Goal: Check status

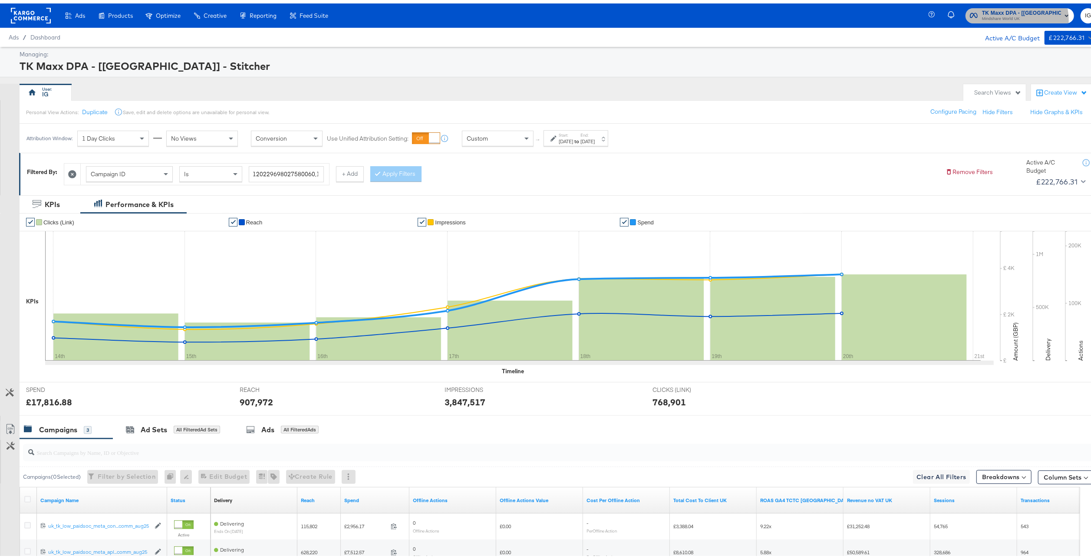
drag, startPoint x: 624, startPoint y: 10, endPoint x: 999, endPoint y: 16, distance: 374.3
click at [682, 16] on span "Mindshare World UK" at bounding box center [1021, 15] width 79 height 7
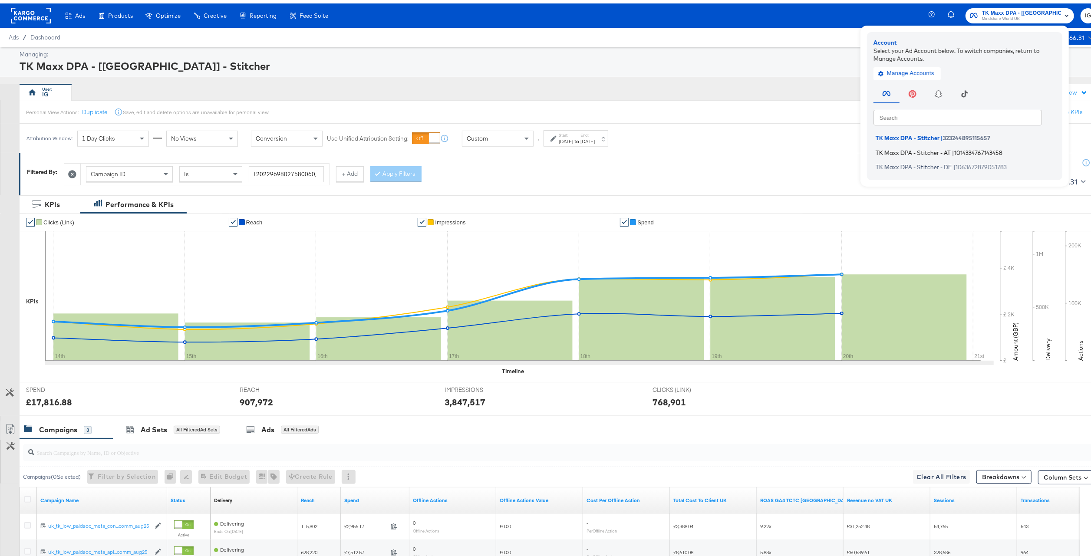
click at [682, 153] on li "TK Maxx DPA - Stitcher - AT | 1014334767143458" at bounding box center [967, 149] width 187 height 13
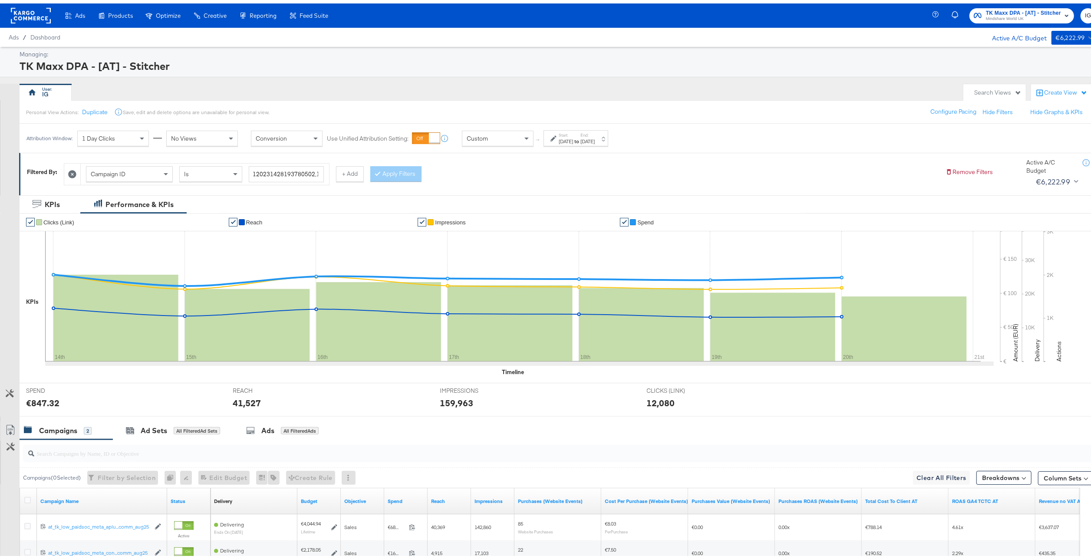
click at [595, 135] on div "[DATE]" at bounding box center [588, 138] width 14 height 7
click at [485, 202] on input "[DATE]" at bounding box center [472, 204] width 92 height 16
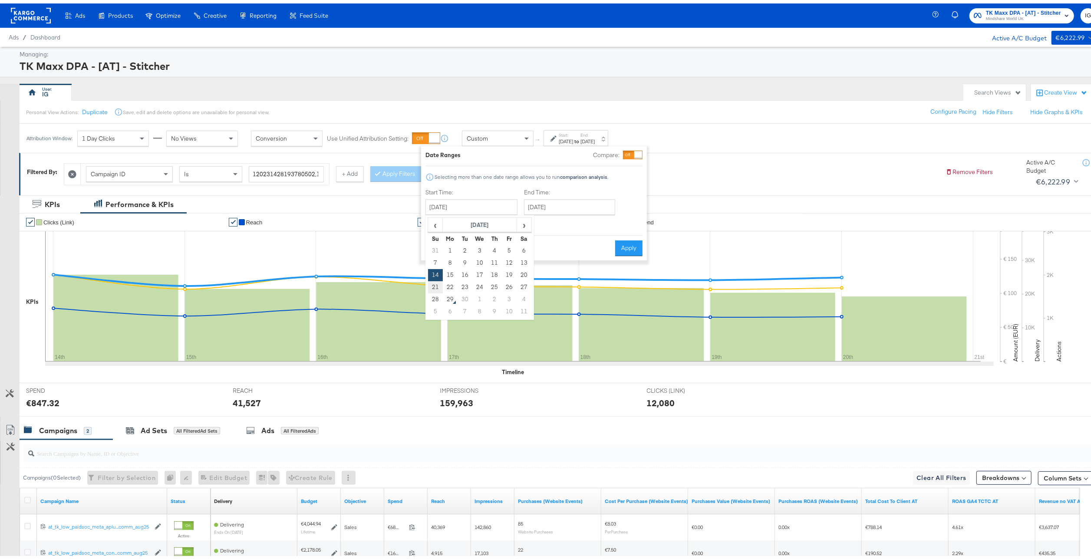
click at [433, 284] on td "21" at bounding box center [435, 284] width 15 height 12
type input "[DATE]"
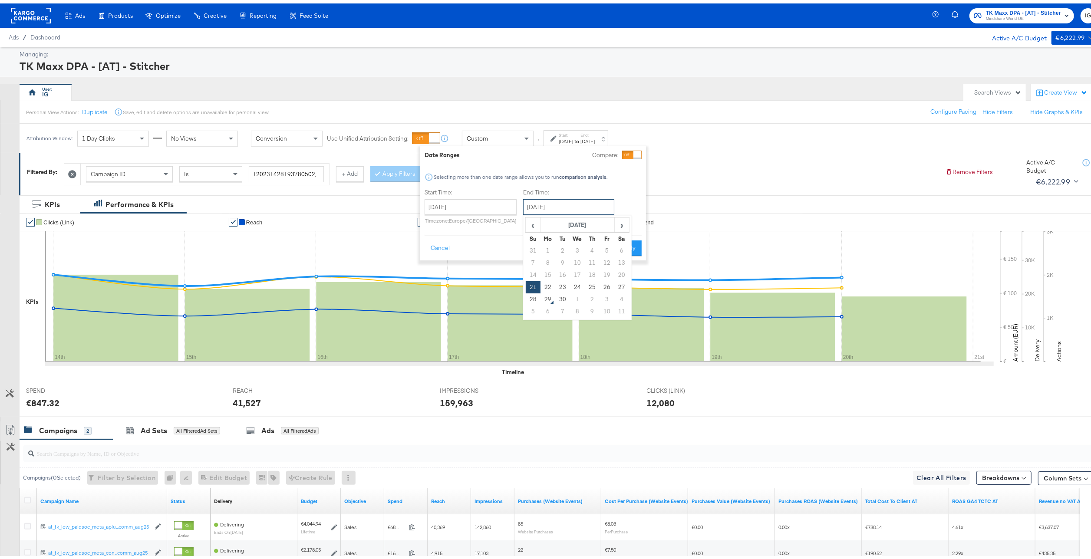
click at [573, 205] on input "[DATE]" at bounding box center [568, 204] width 91 height 16
click at [620, 288] on td "27" at bounding box center [621, 284] width 15 height 12
type input "[DATE]"
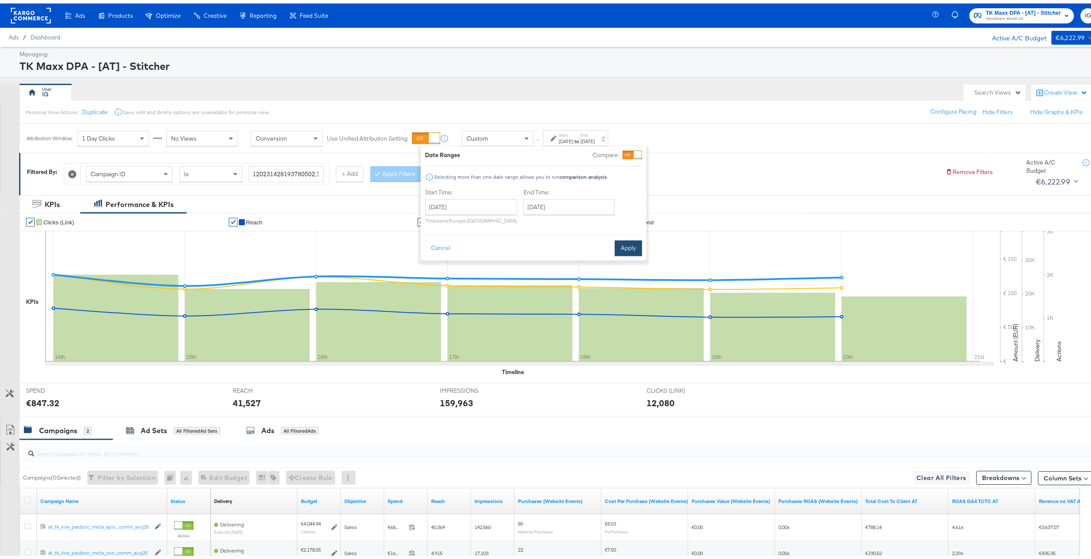
click at [631, 250] on button "Apply" at bounding box center [628, 245] width 27 height 16
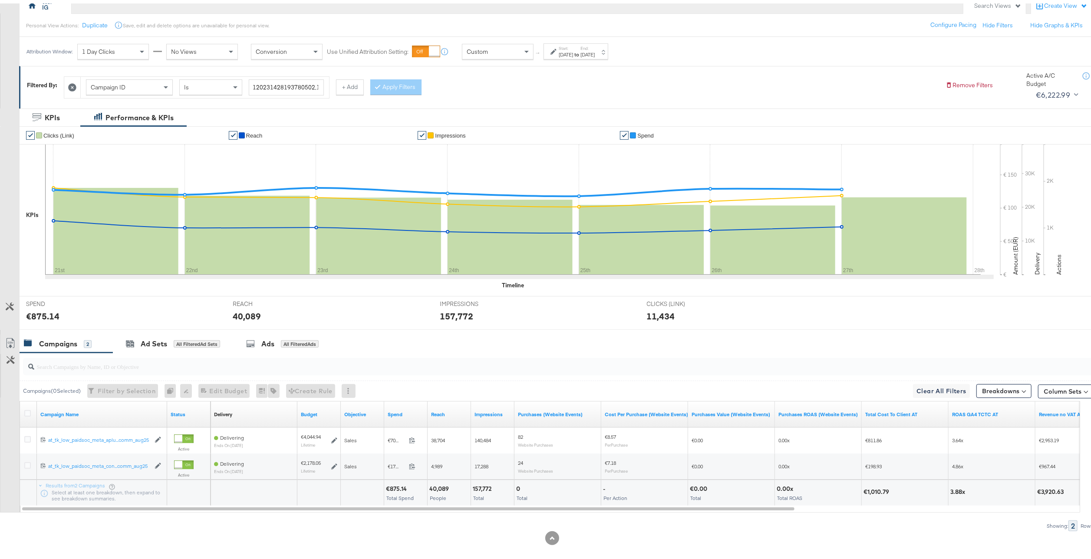
scroll to position [96, 0]
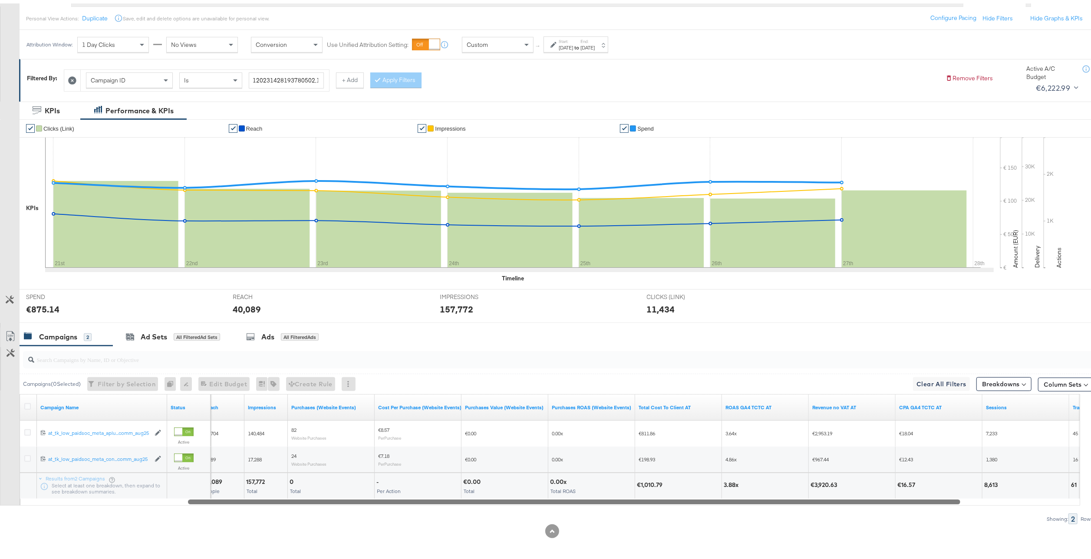
drag, startPoint x: 733, startPoint y: 498, endPoint x: 902, endPoint y: 506, distance: 169.1
click at [902, 506] on div "Campaigns ( 0 Selected) Filter by Selection Filter 0 campaigns 0 Rename 0 campa…" at bounding box center [547, 432] width 1094 height 178
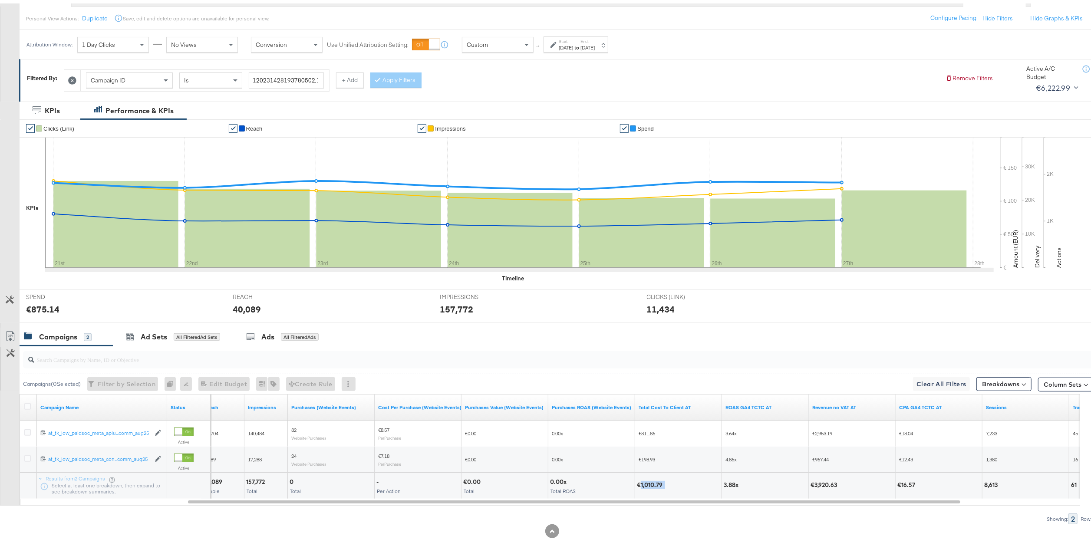
drag, startPoint x: 640, startPoint y: 482, endPoint x: 674, endPoint y: 482, distance: 33.9
click at [674, 482] on div "€1,010.79" at bounding box center [678, 482] width 83 height 8
copy div "1,010.79"
drag, startPoint x: 838, startPoint y: 478, endPoint x: 813, endPoint y: 481, distance: 25.3
click at [813, 481] on div "€3,920.63" at bounding box center [825, 482] width 29 height 8
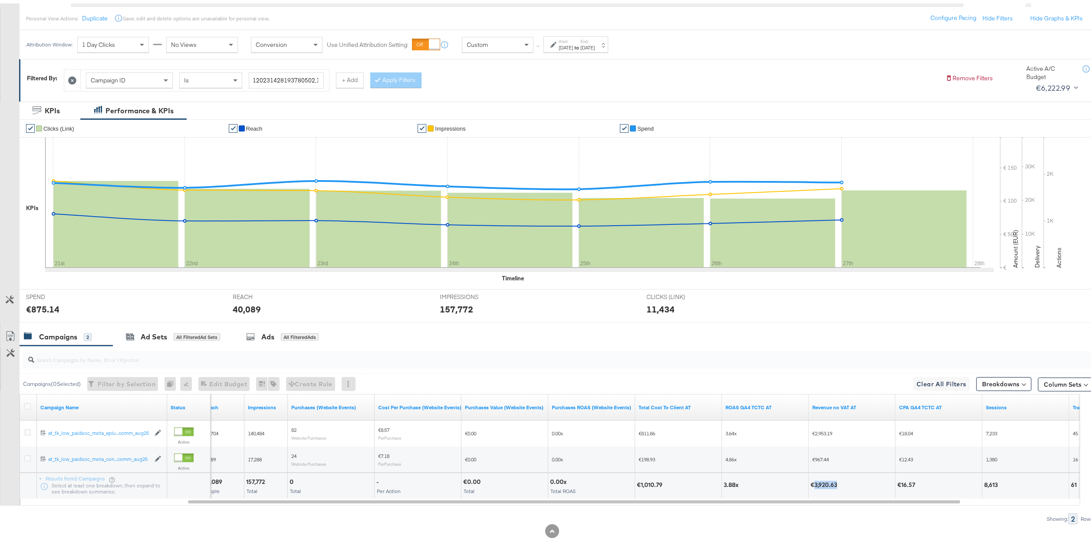
copy div "3,920.63"
drag, startPoint x: 1010, startPoint y: 483, endPoint x: 970, endPoint y: 485, distance: 39.6
click at [970, 485] on div "40,089 People 157,772 Total 0 Total - Per Action €0.00 Total 0.00x Total ROAS €…" at bounding box center [613, 482] width 1259 height 26
drag, startPoint x: 970, startPoint y: 485, endPoint x: 990, endPoint y: 481, distance: 20.4
copy div "8,613"
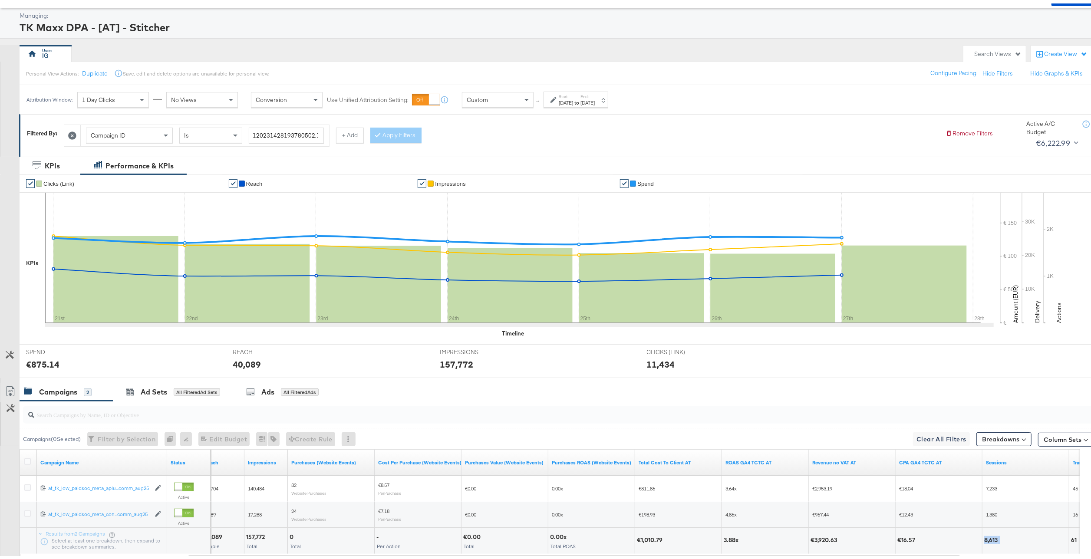
scroll to position [0, 0]
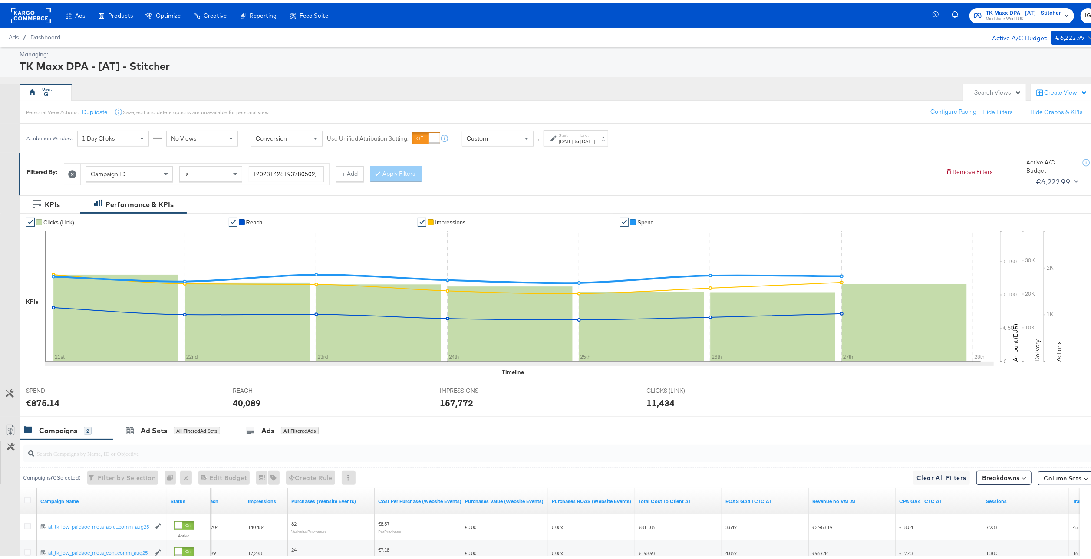
click at [581, 139] on strong "to" at bounding box center [576, 138] width 7 height 7
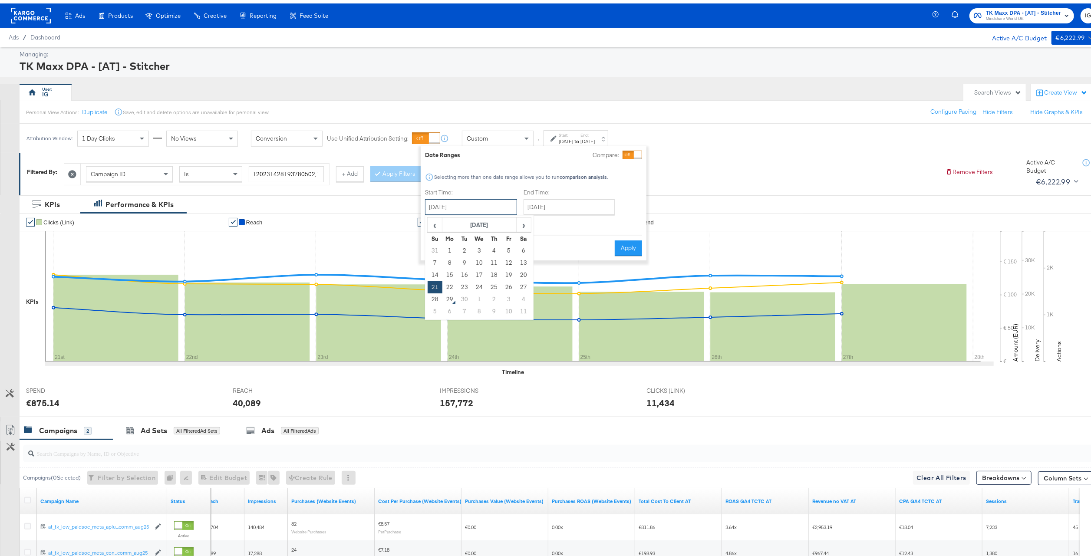
click at [492, 207] on input "[DATE]" at bounding box center [471, 204] width 92 height 16
click at [438, 226] on span "‹" at bounding box center [434, 221] width 13 height 13
click at [432, 307] on td "31" at bounding box center [435, 308] width 15 height 12
type input "[DATE]"
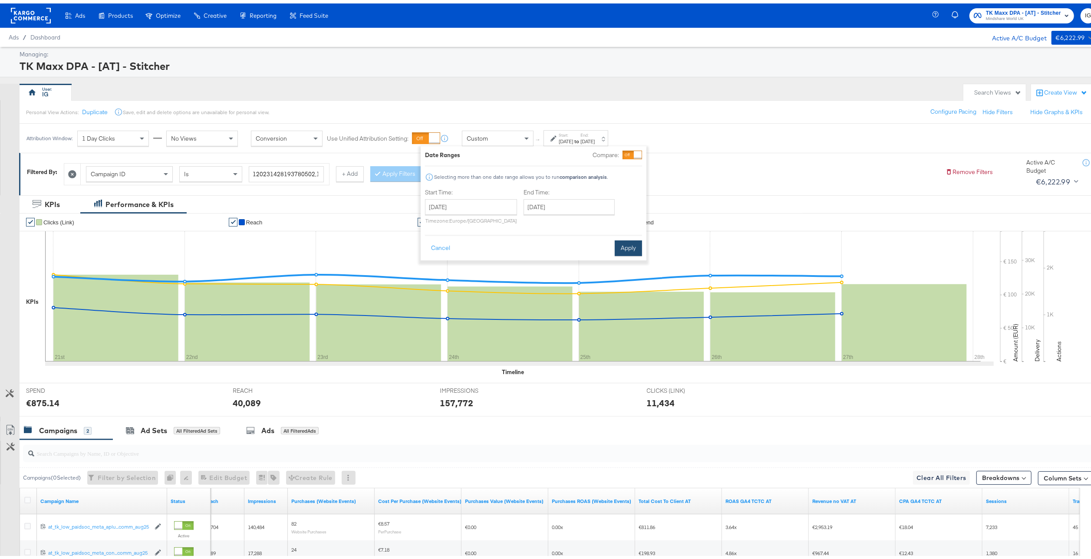
click at [635, 242] on button "Apply" at bounding box center [628, 245] width 27 height 16
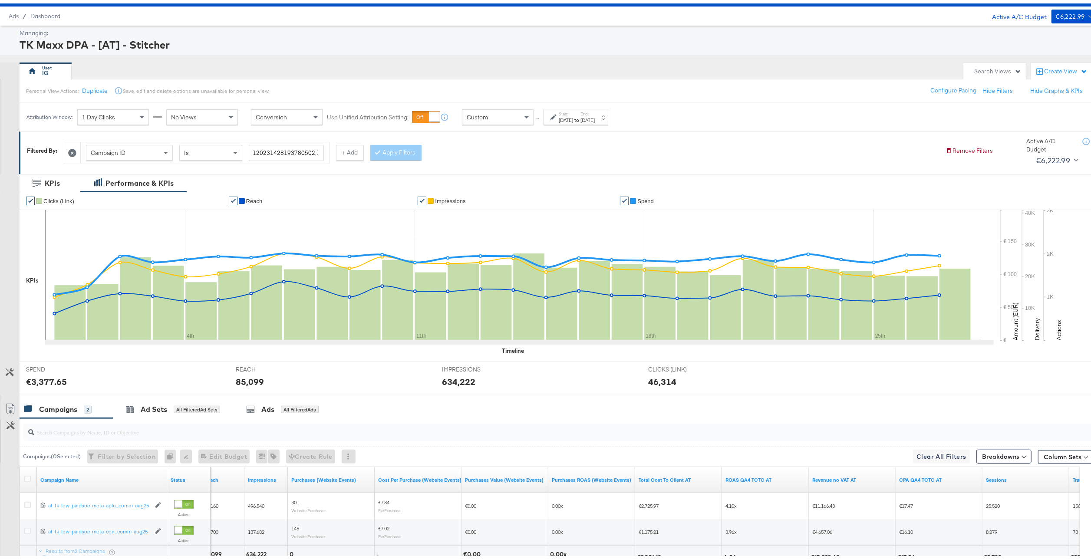
scroll to position [96, 0]
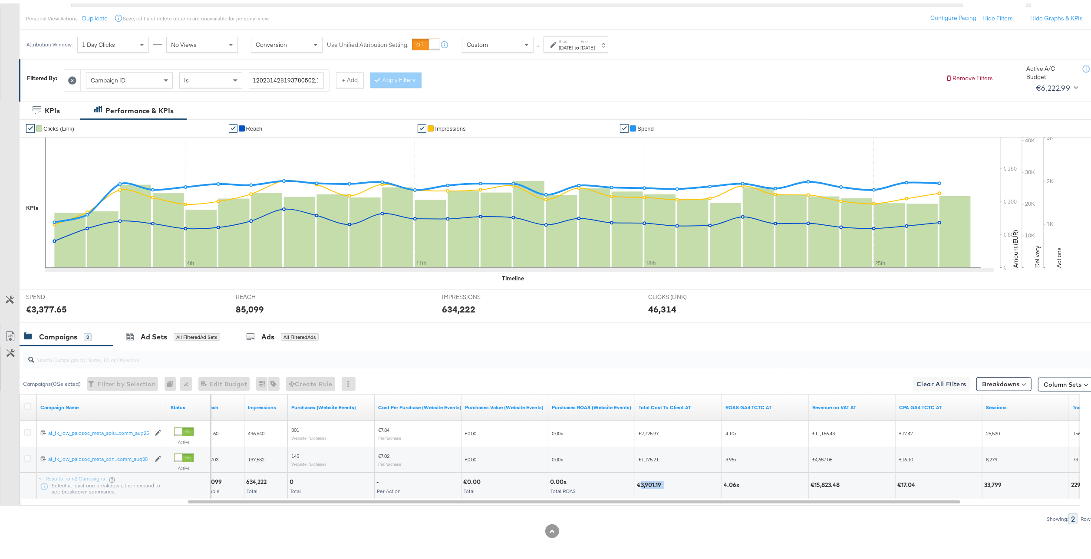
drag, startPoint x: 673, startPoint y: 475, endPoint x: 641, endPoint y: 478, distance: 31.5
click at [641, 478] on div "€3,901.19" at bounding box center [678, 483] width 86 height 26
drag, startPoint x: 641, startPoint y: 478, endPoint x: 657, endPoint y: 483, distance: 16.6
copy div "3,901.19"
